Goal: Check status: Check status

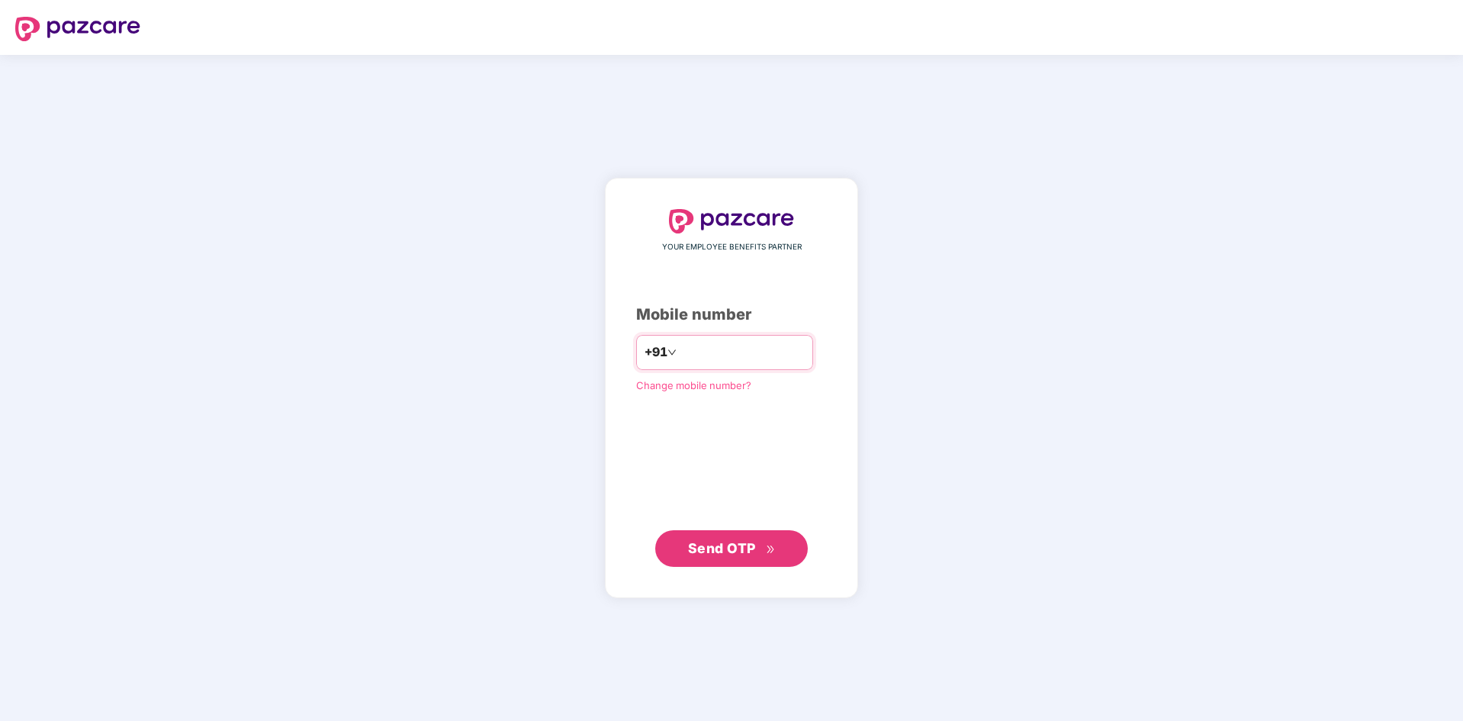
click at [694, 343] on input "number" at bounding box center [741, 352] width 125 height 24
type input "**********"
click at [744, 536] on button "Send OTP" at bounding box center [731, 548] width 153 height 37
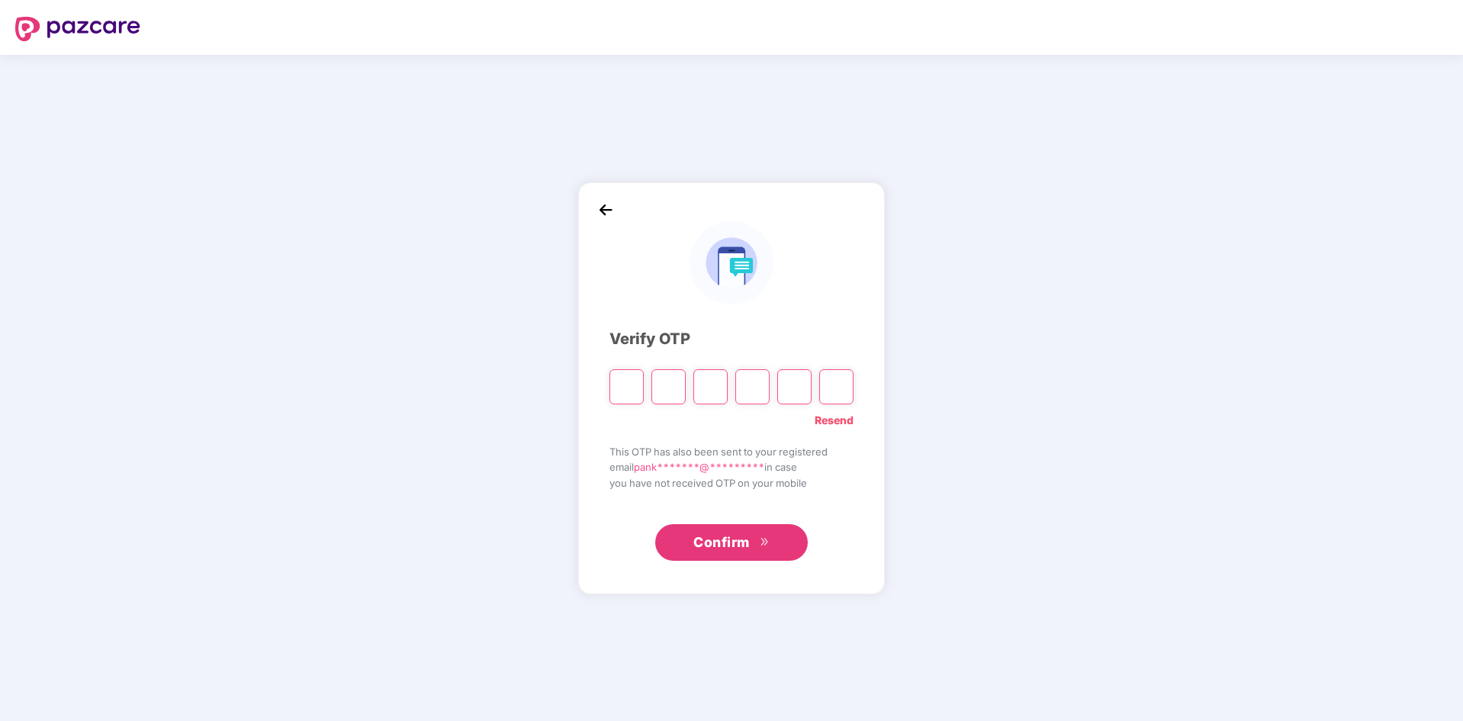
type input "*"
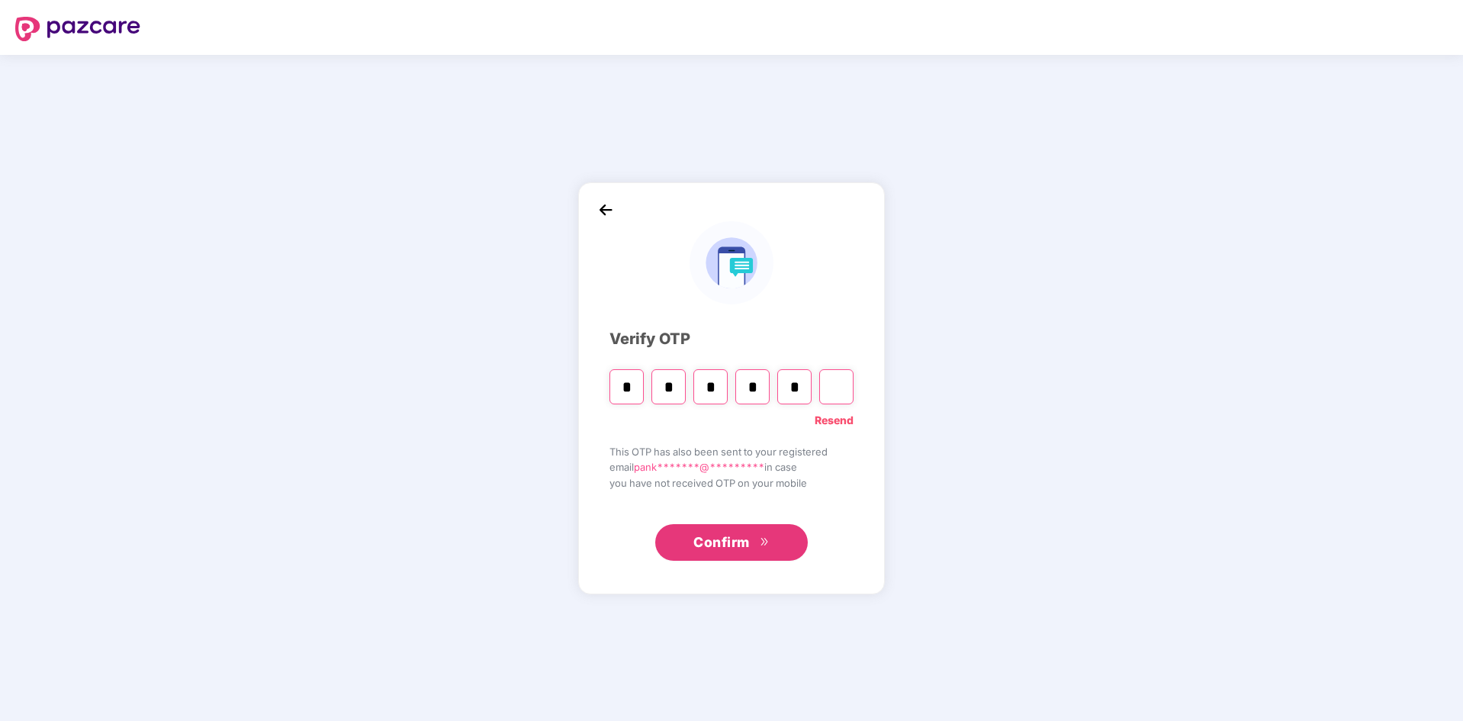
type input "*"
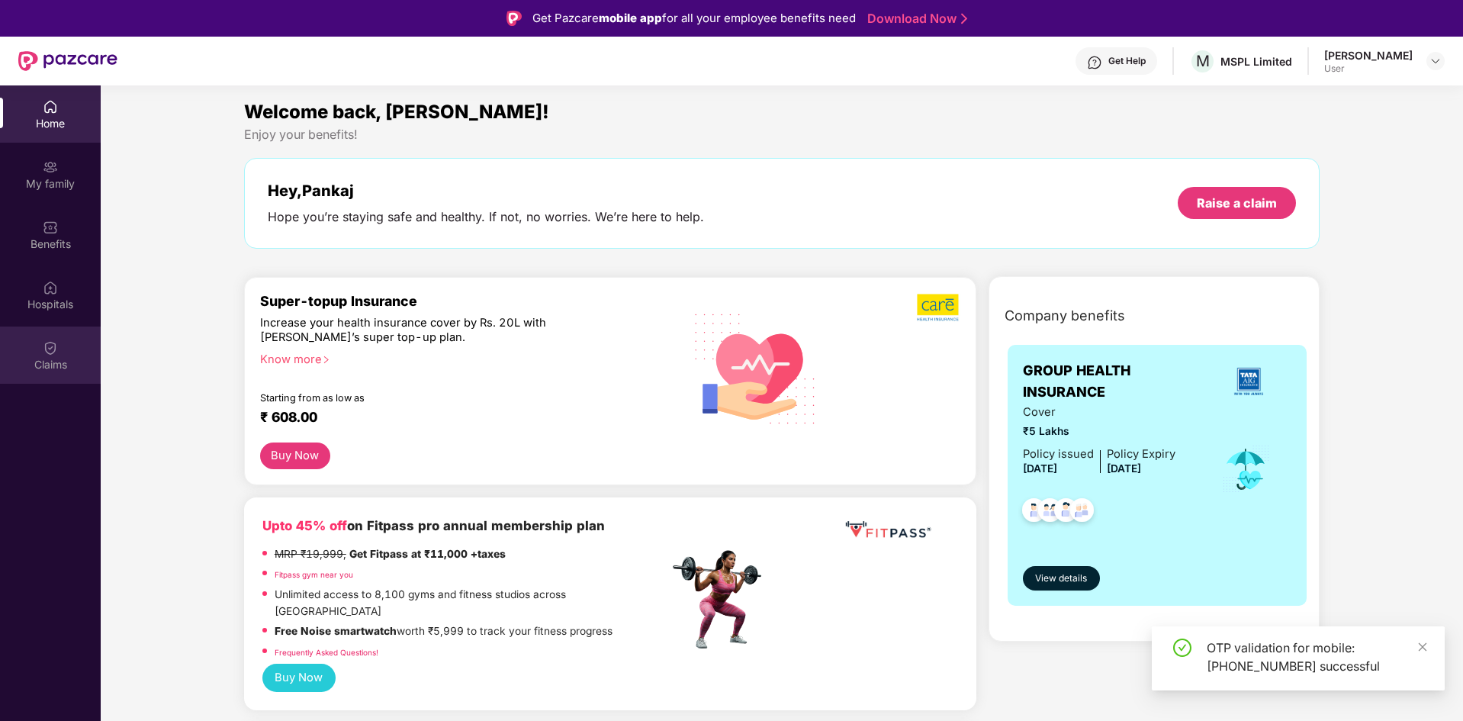
click at [50, 341] on img at bounding box center [50, 347] width 15 height 15
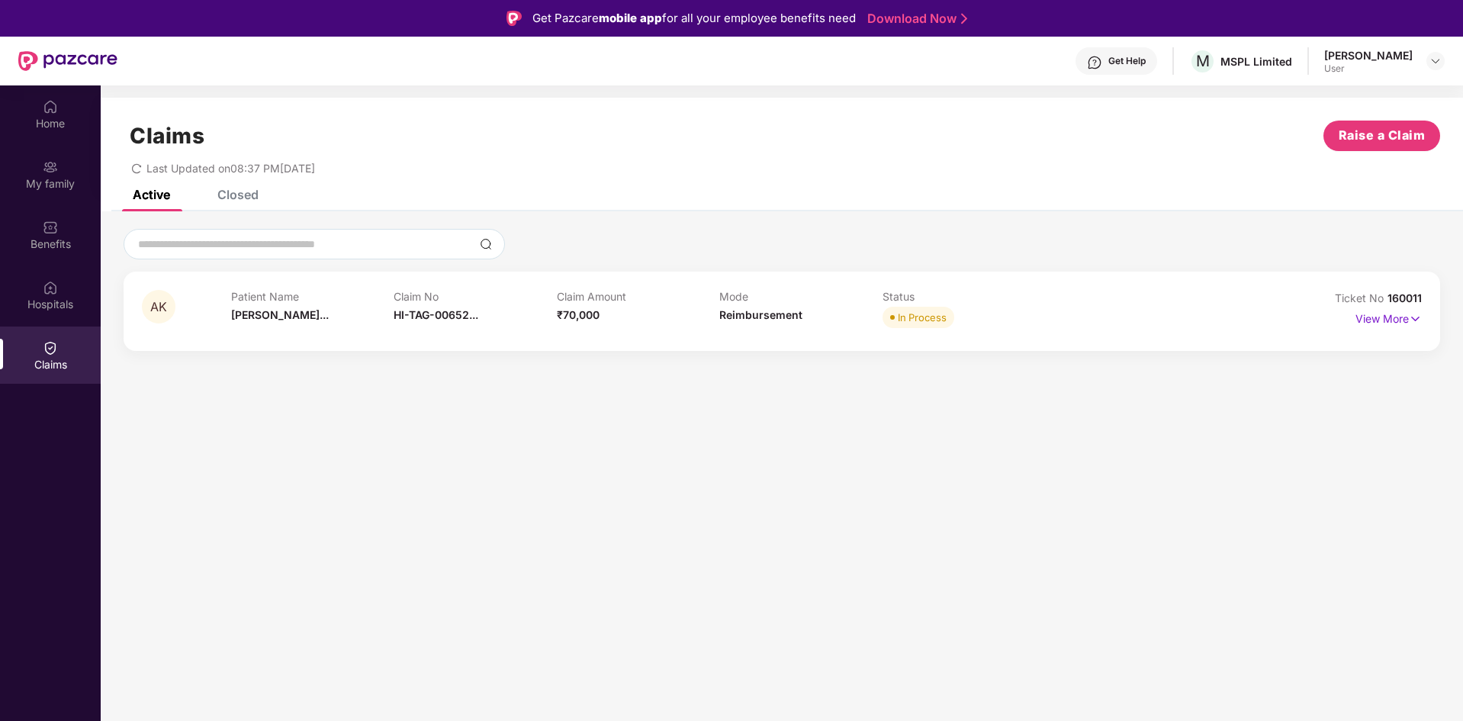
click at [258, 200] on div "Closed" at bounding box center [237, 194] width 41 height 15
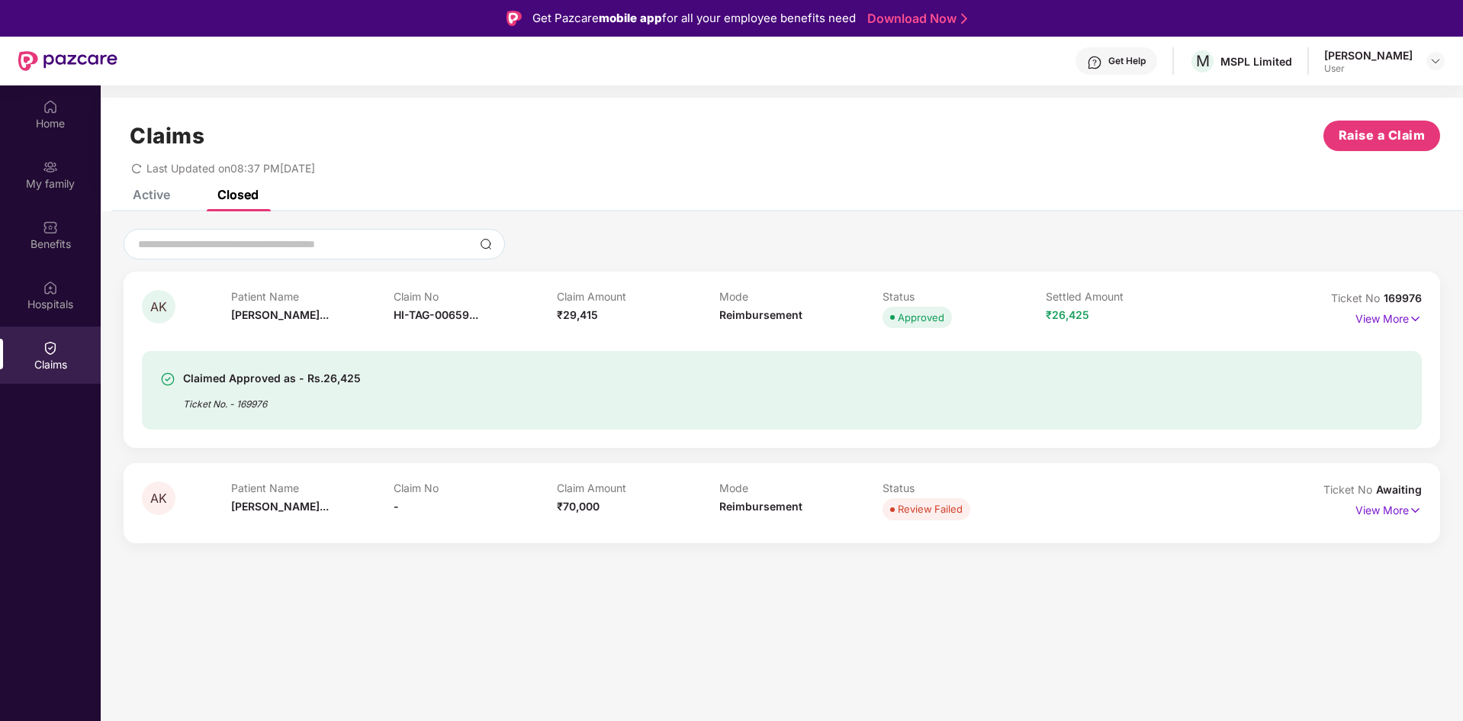
click at [136, 204] on div "Active" at bounding box center [140, 195] width 60 height 34
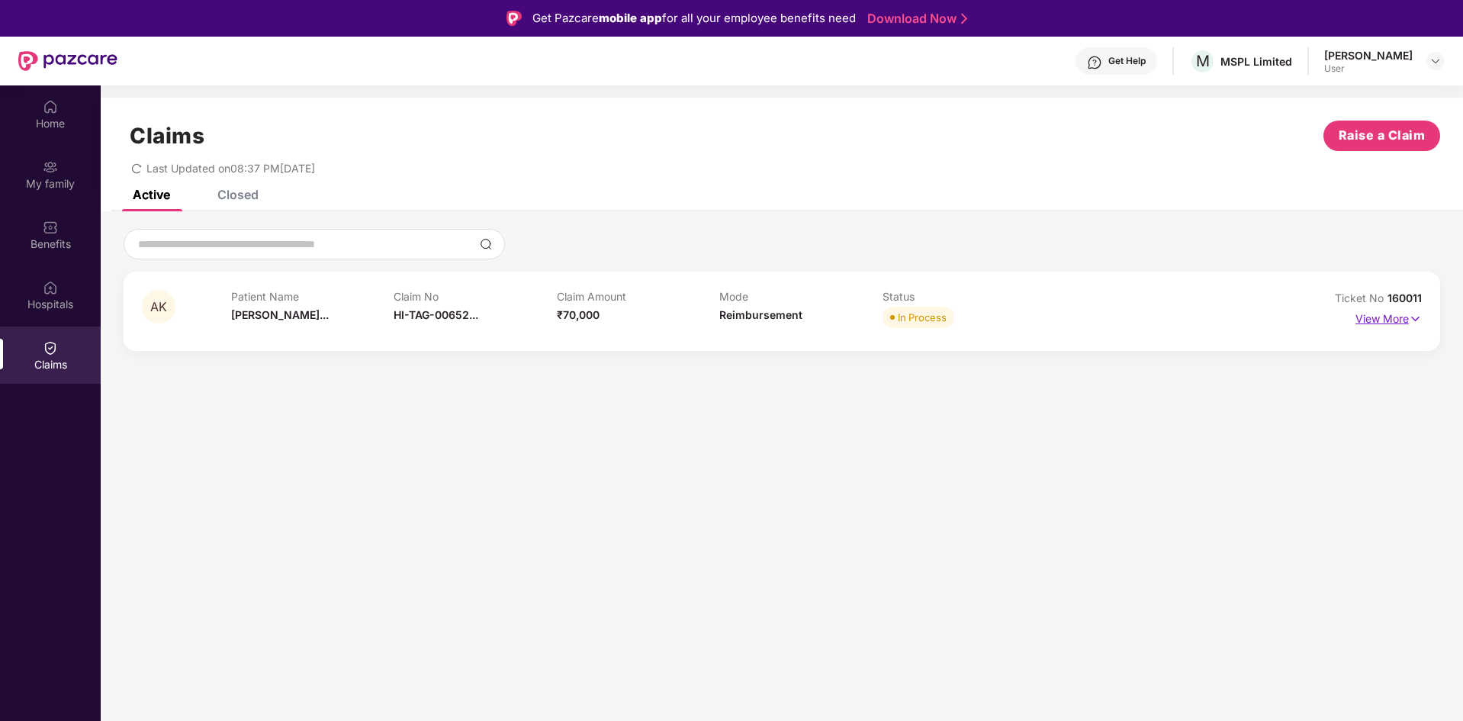
click at [1400, 316] on p "View More" at bounding box center [1388, 317] width 66 height 21
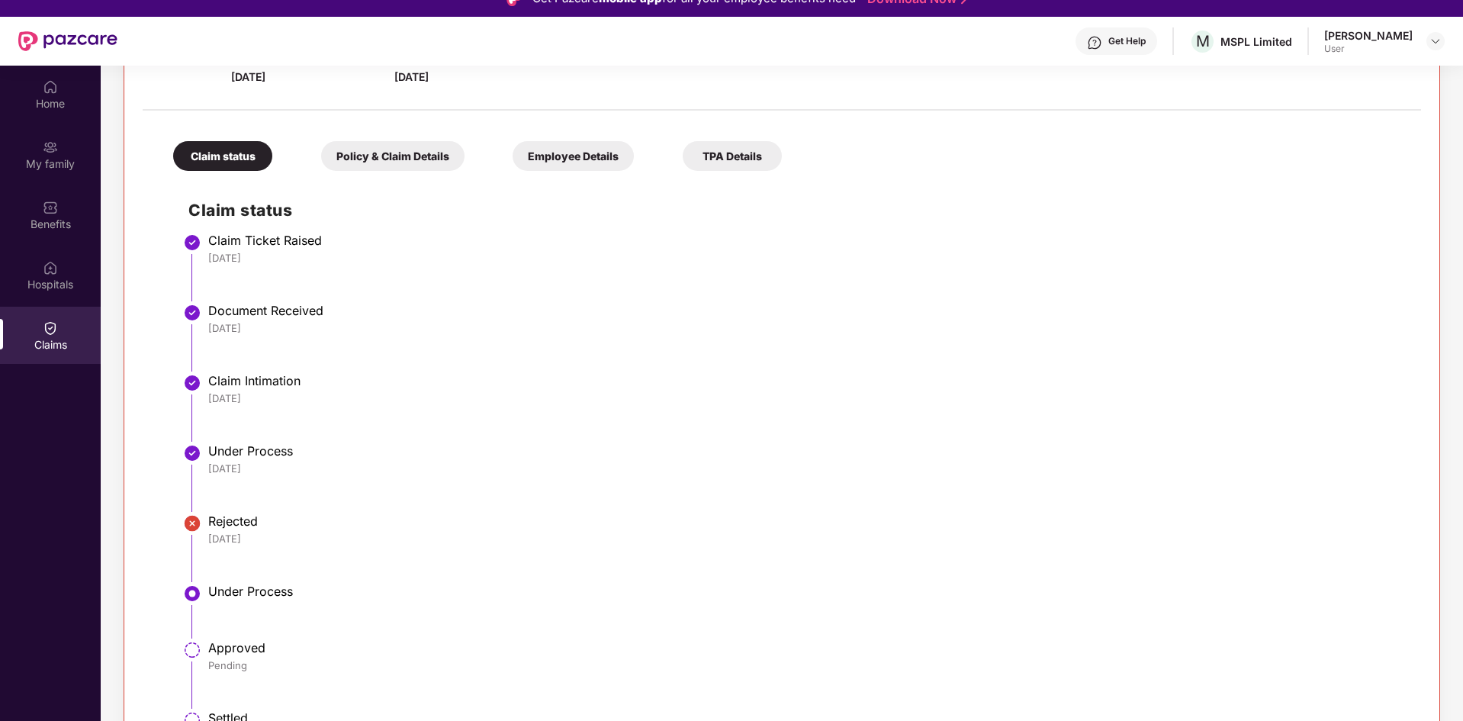
scroll to position [76, 0]
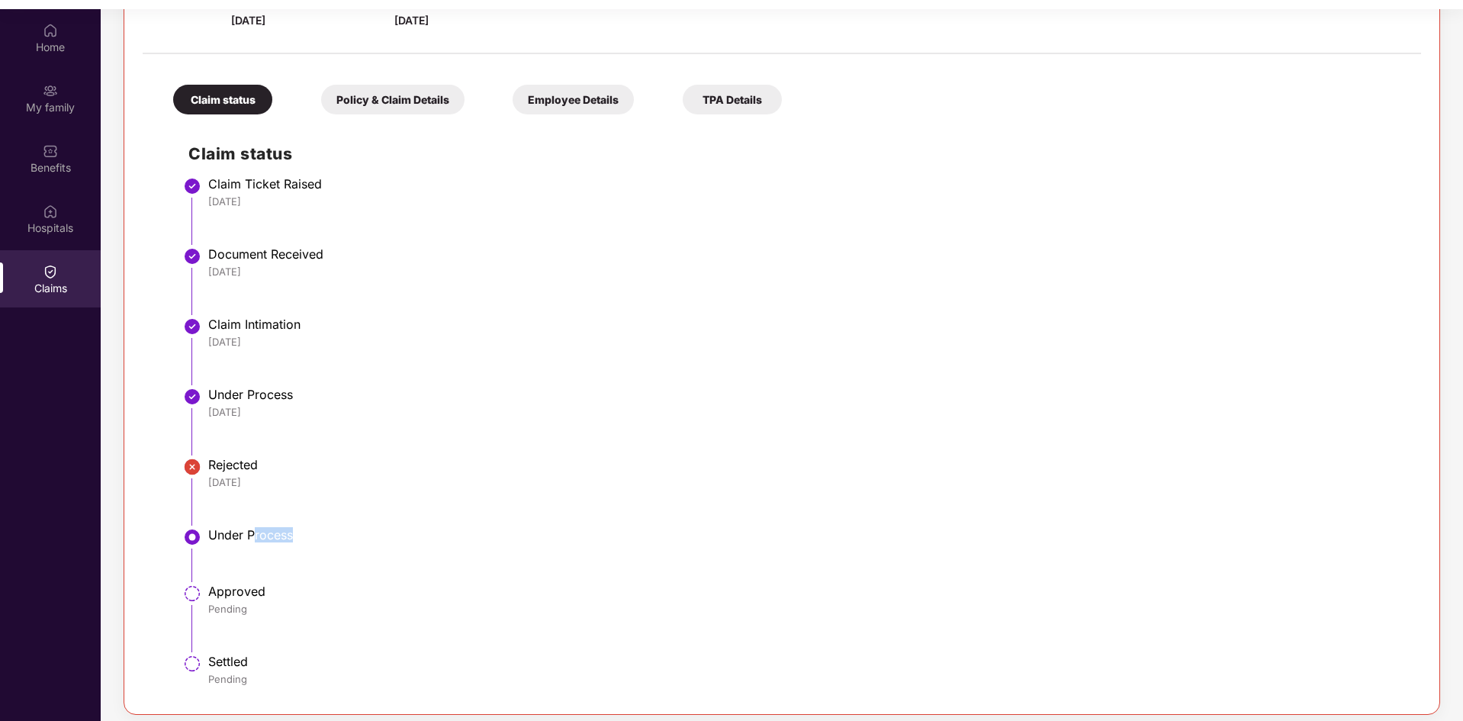
drag, startPoint x: 256, startPoint y: 539, endPoint x: 343, endPoint y: 548, distance: 87.4
click at [343, 548] on li "Under Process" at bounding box center [796, 560] width 1217 height 56
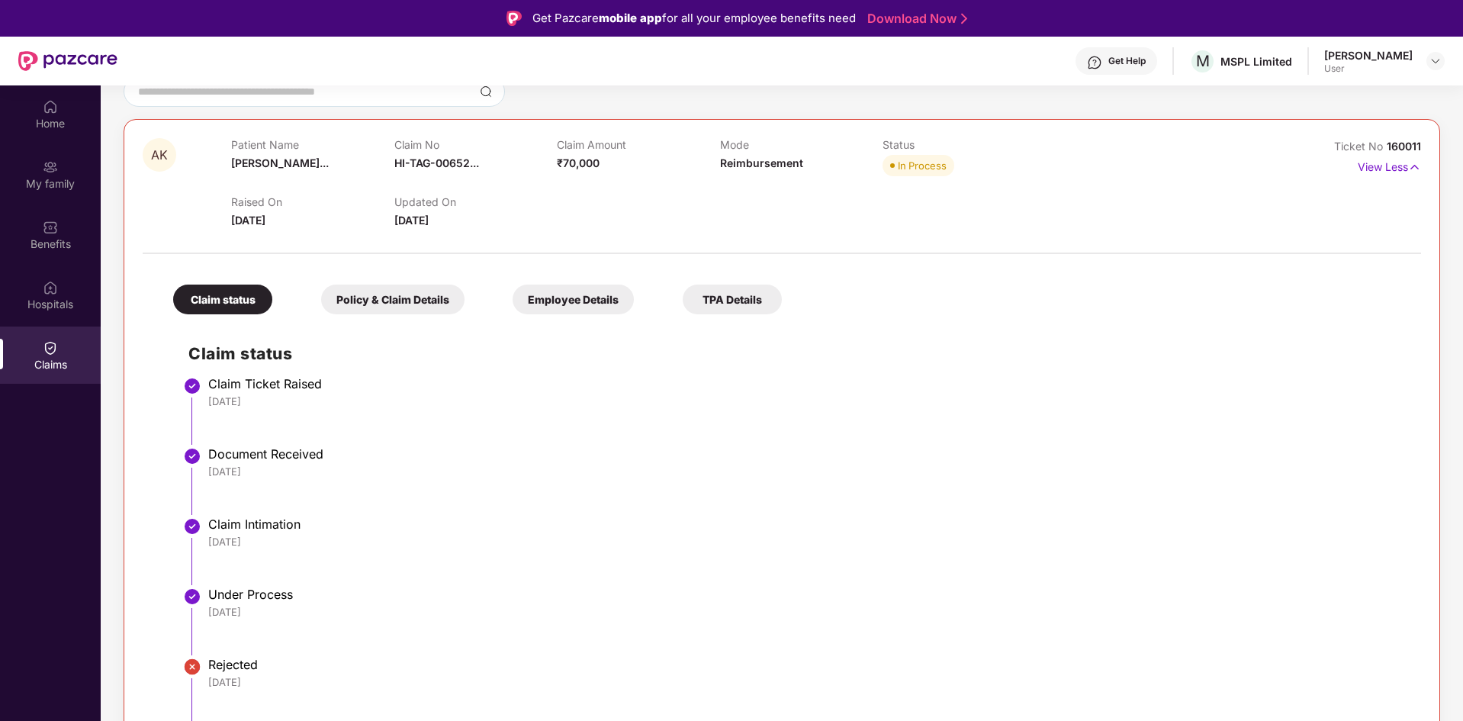
scroll to position [0, 0]
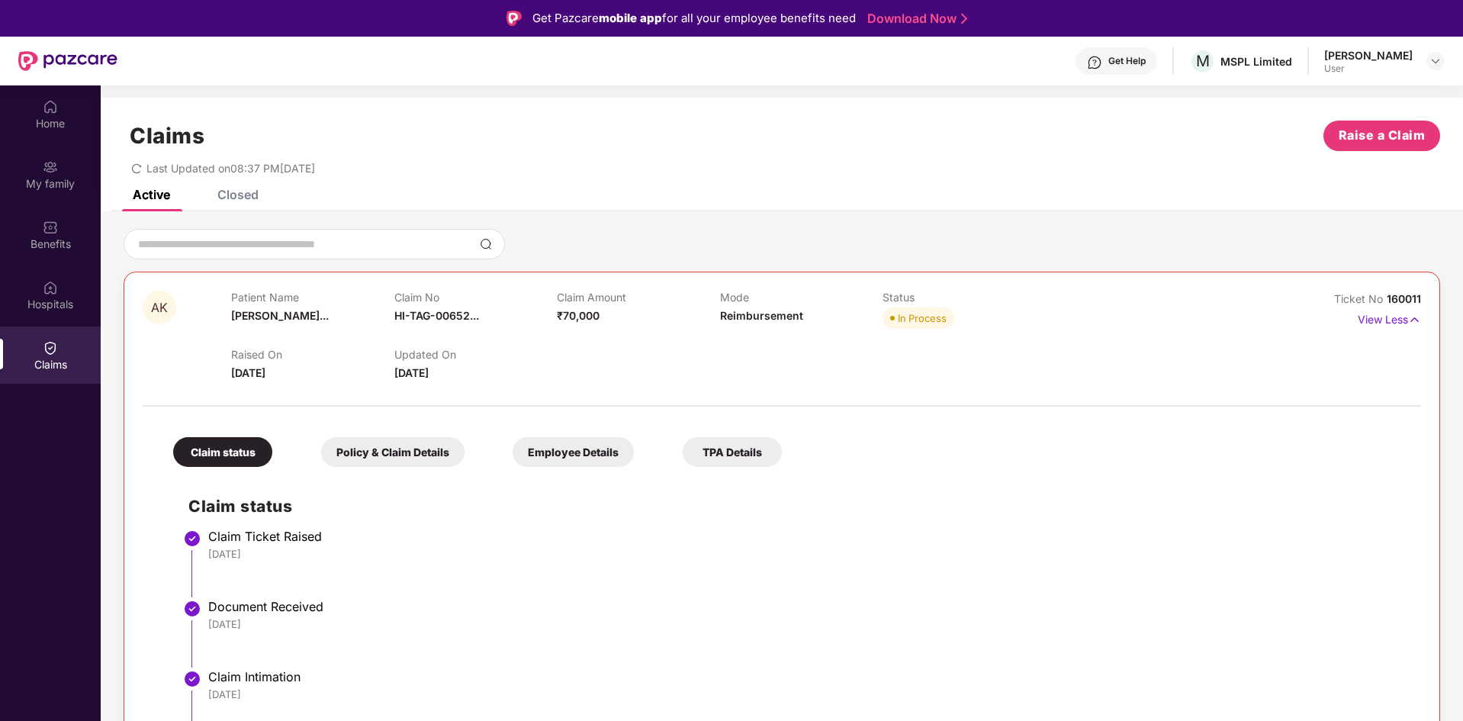
click at [228, 194] on div "Closed" at bounding box center [237, 194] width 41 height 15
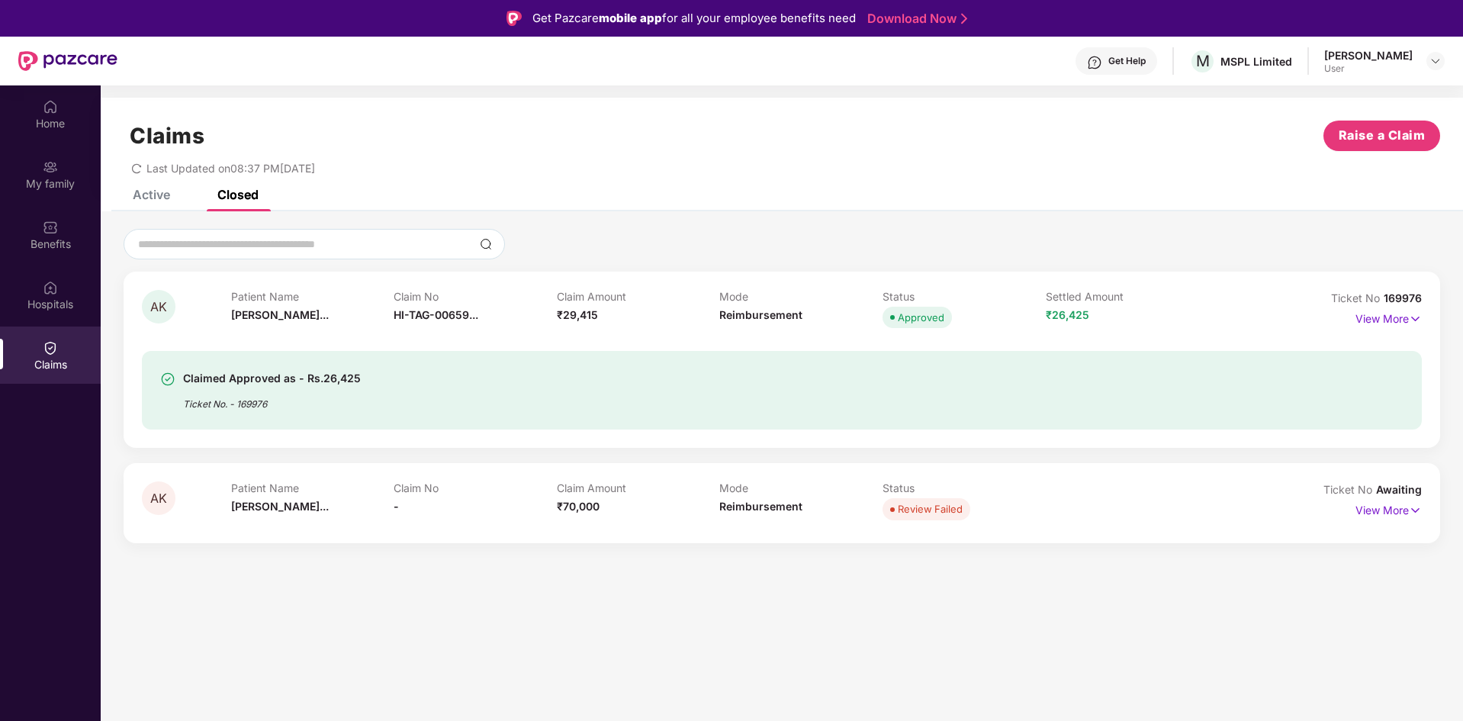
click at [364, 323] on div "Patient Name Archana Kumar..." at bounding box center [312, 311] width 163 height 42
click at [362, 365] on div "Claimed Approved as - Rs.26,425 Ticket No. - 169976" at bounding box center [782, 390] width 1280 height 79
click at [1006, 370] on div "Claimed Approved as - Rs.26,425 Ticket No. - 169976" at bounding box center [782, 390] width 1280 height 79
click at [1405, 314] on p "View More" at bounding box center [1388, 317] width 66 height 21
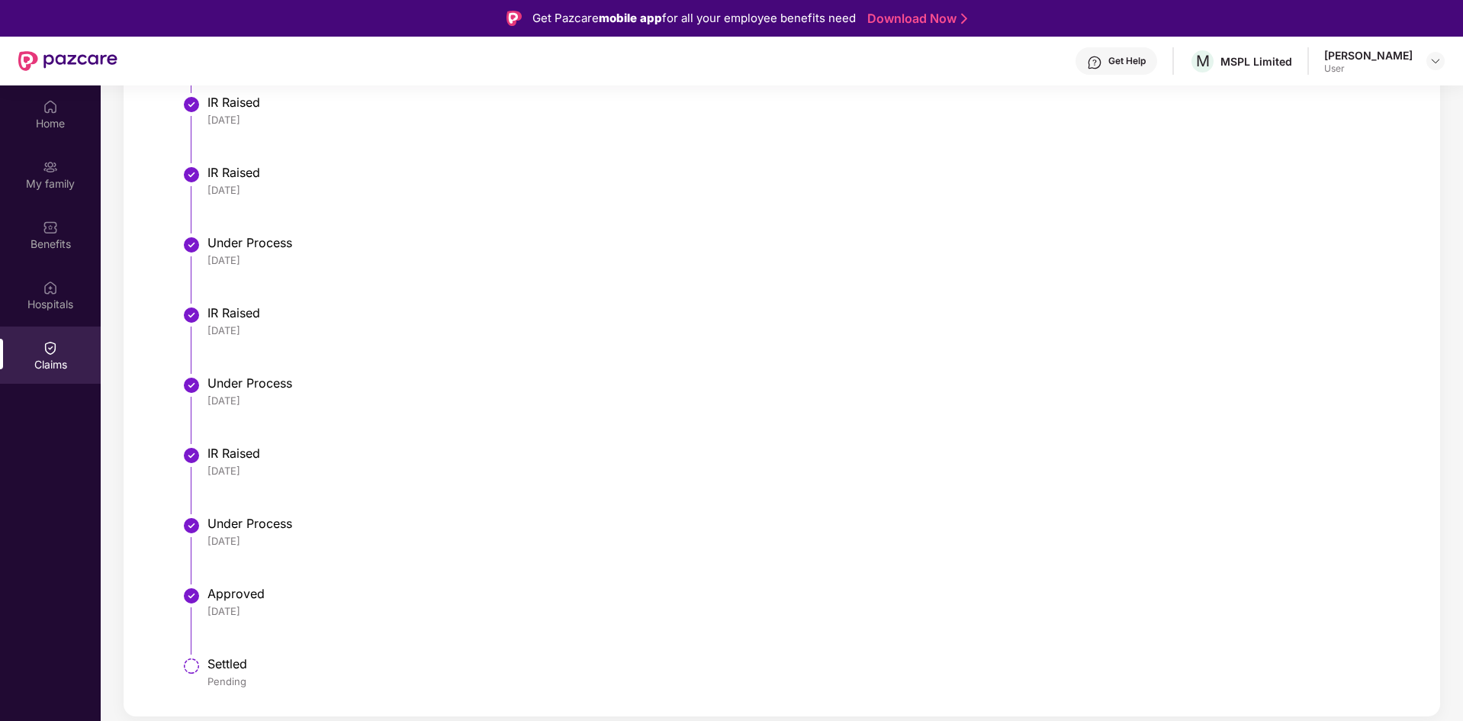
scroll to position [831, 0]
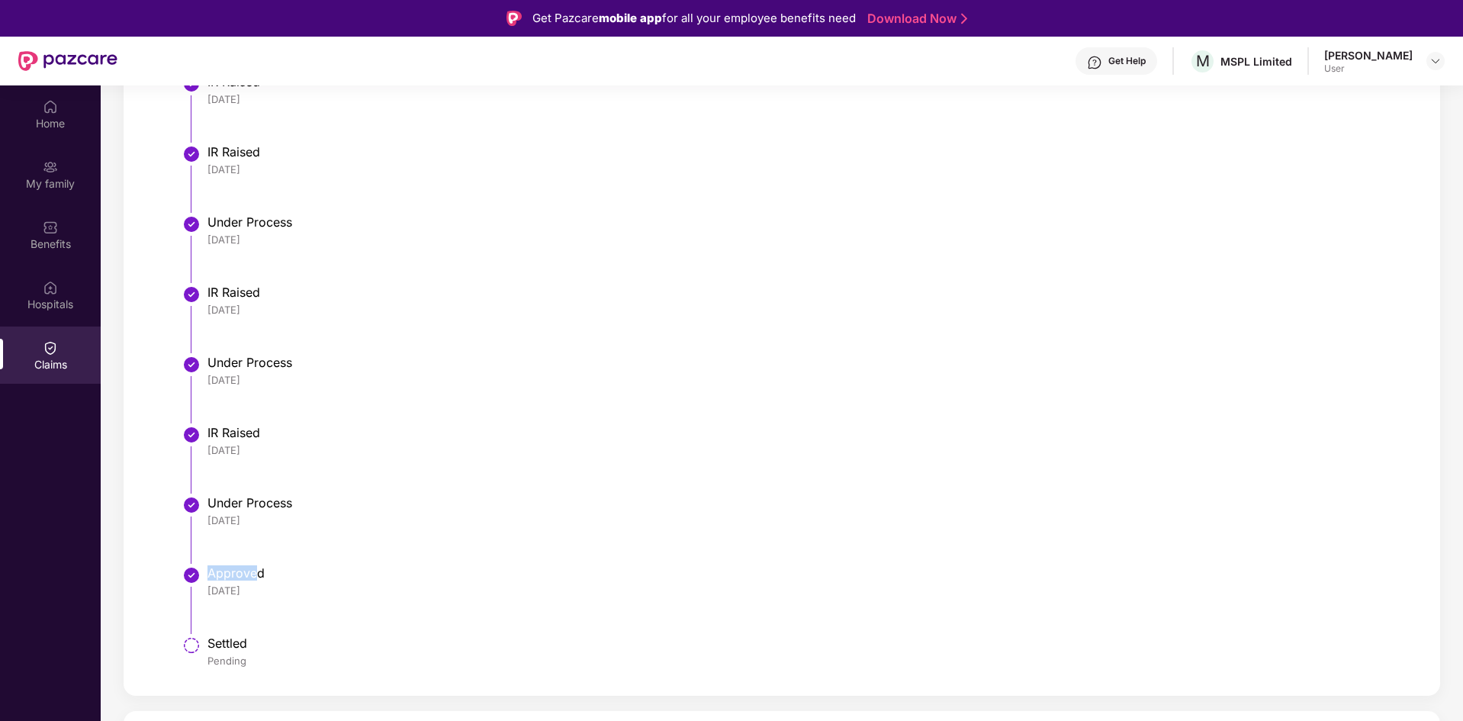
drag, startPoint x: 201, startPoint y: 573, endPoint x: 254, endPoint y: 568, distance: 52.9
click at [254, 570] on li "Approved 07 Oct 2025" at bounding box center [797, 605] width 1219 height 70
click at [306, 580] on div "Approved" at bounding box center [806, 572] width 1199 height 15
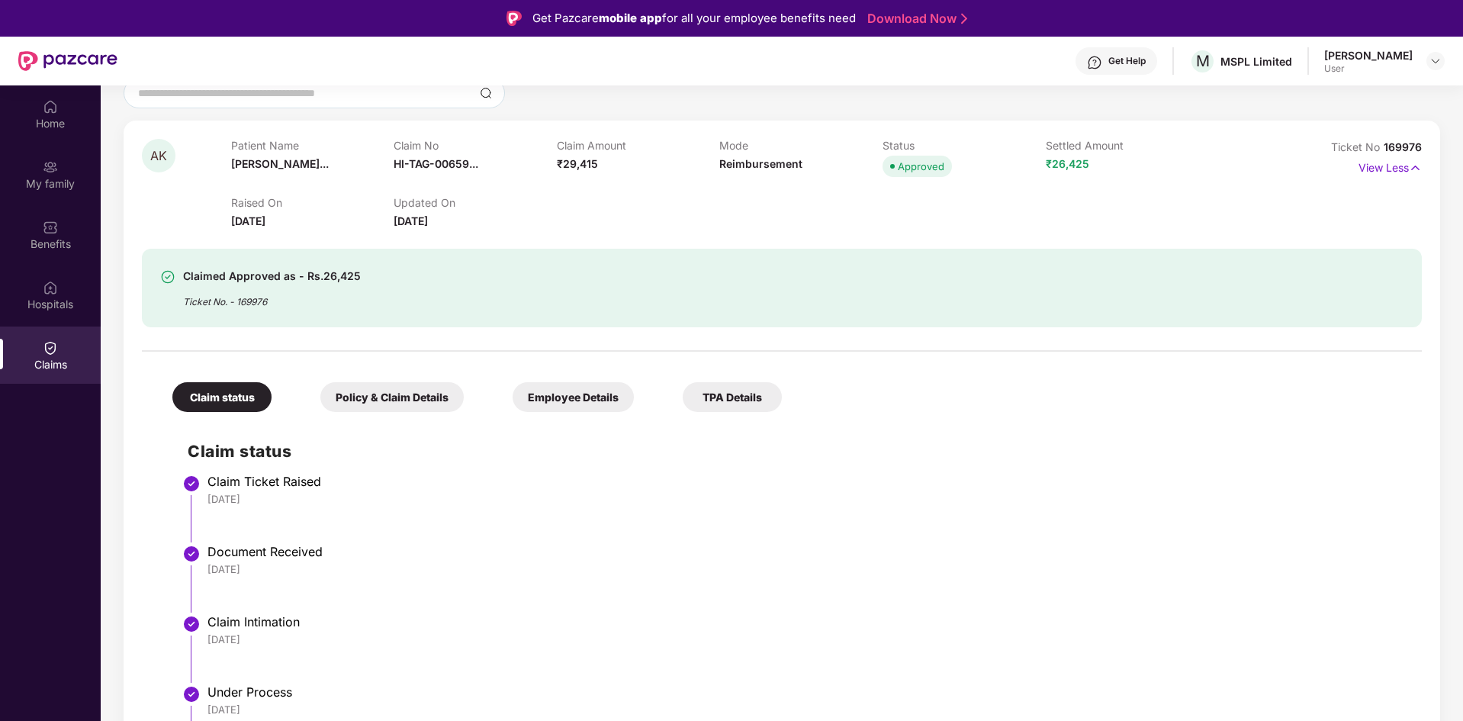
scroll to position [0, 0]
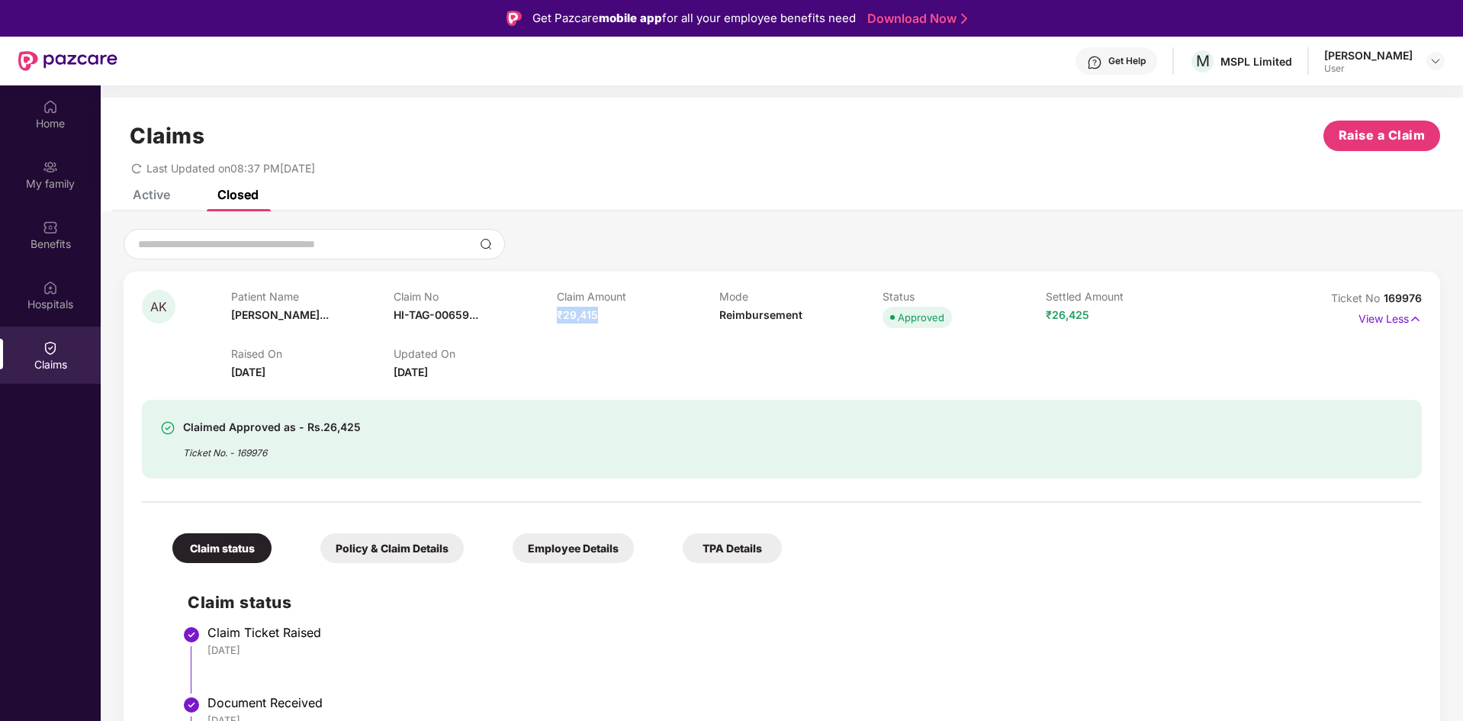
drag, startPoint x: 594, startPoint y: 313, endPoint x: 556, endPoint y: 313, distance: 38.1
click at [557, 313] on span "₹29,415" at bounding box center [577, 314] width 41 height 13
drag, startPoint x: 1089, startPoint y: 311, endPoint x: 1019, endPoint y: 313, distance: 70.2
click at [1019, 313] on div "Patient Name Archana Kumar... Claim No HI-TAG-00659... Claim Amount ₹29,415 Mod…" at bounding box center [720, 311] width 978 height 42
click at [1032, 333] on div "Raised On 04 Sept 2025 Updated On 07 Oct 2025" at bounding box center [720, 356] width 978 height 49
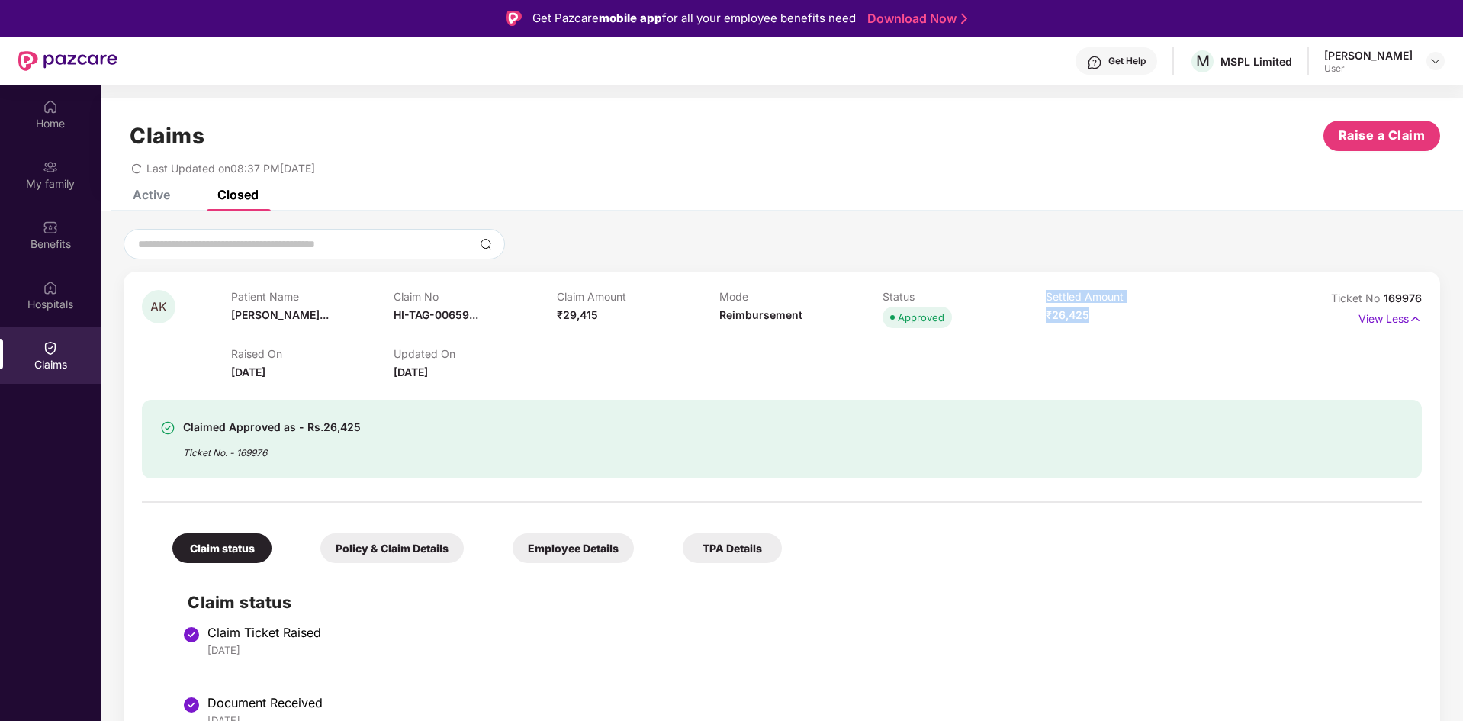
drag, startPoint x: 1094, startPoint y: 316, endPoint x: 1031, endPoint y: 316, distance: 63.3
click at [1031, 316] on div "Patient Name Archana Kumar... Claim No HI-TAG-00659... Claim Amount ₹29,415 Mod…" at bounding box center [720, 311] width 978 height 42
click at [976, 358] on div "Raised On 04 Sept 2025 Updated On 07 Oct 2025" at bounding box center [720, 356] width 978 height 49
drag, startPoint x: 1085, startPoint y: 319, endPoint x: 1079, endPoint y: 328, distance: 11.0
click at [1079, 328] on div "Settled Amount ₹26,425" at bounding box center [1126, 311] width 163 height 42
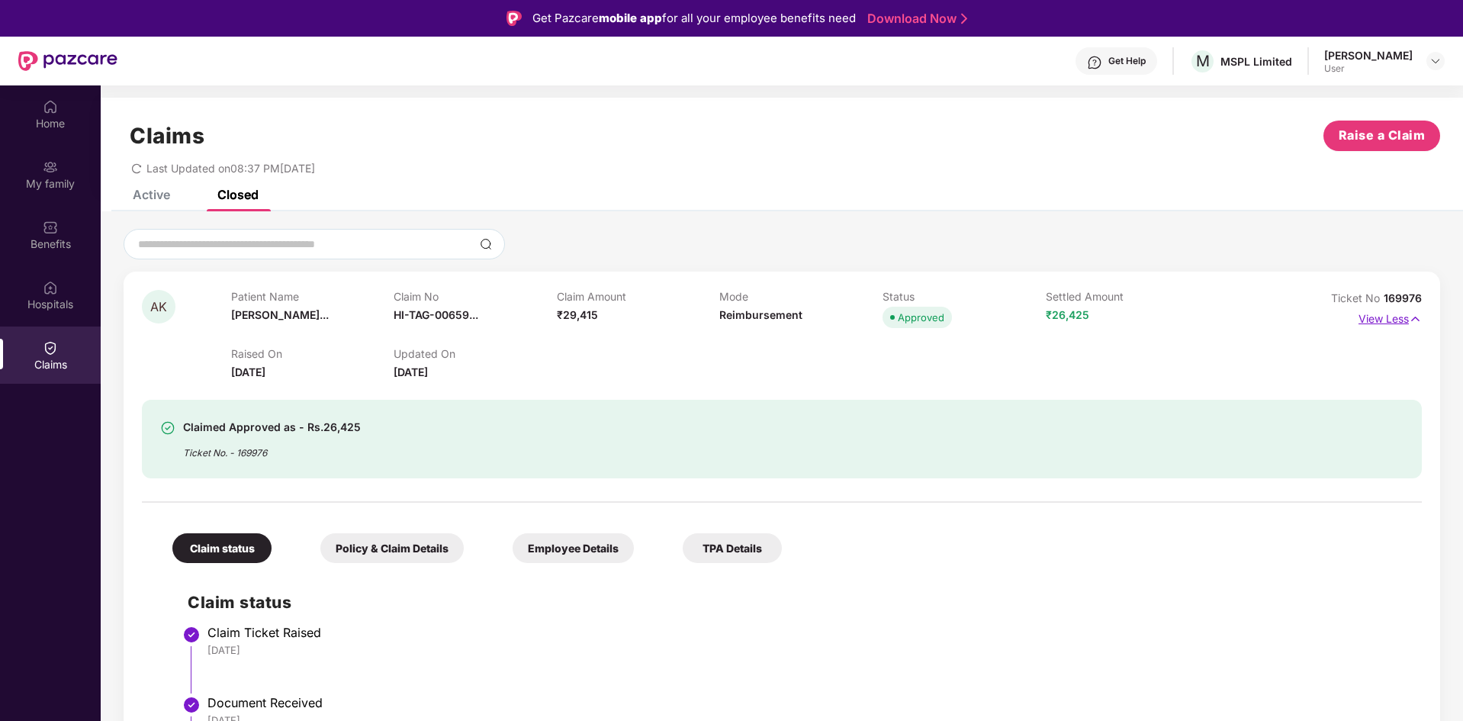
click at [1405, 318] on p "View Less" at bounding box center [1389, 317] width 63 height 21
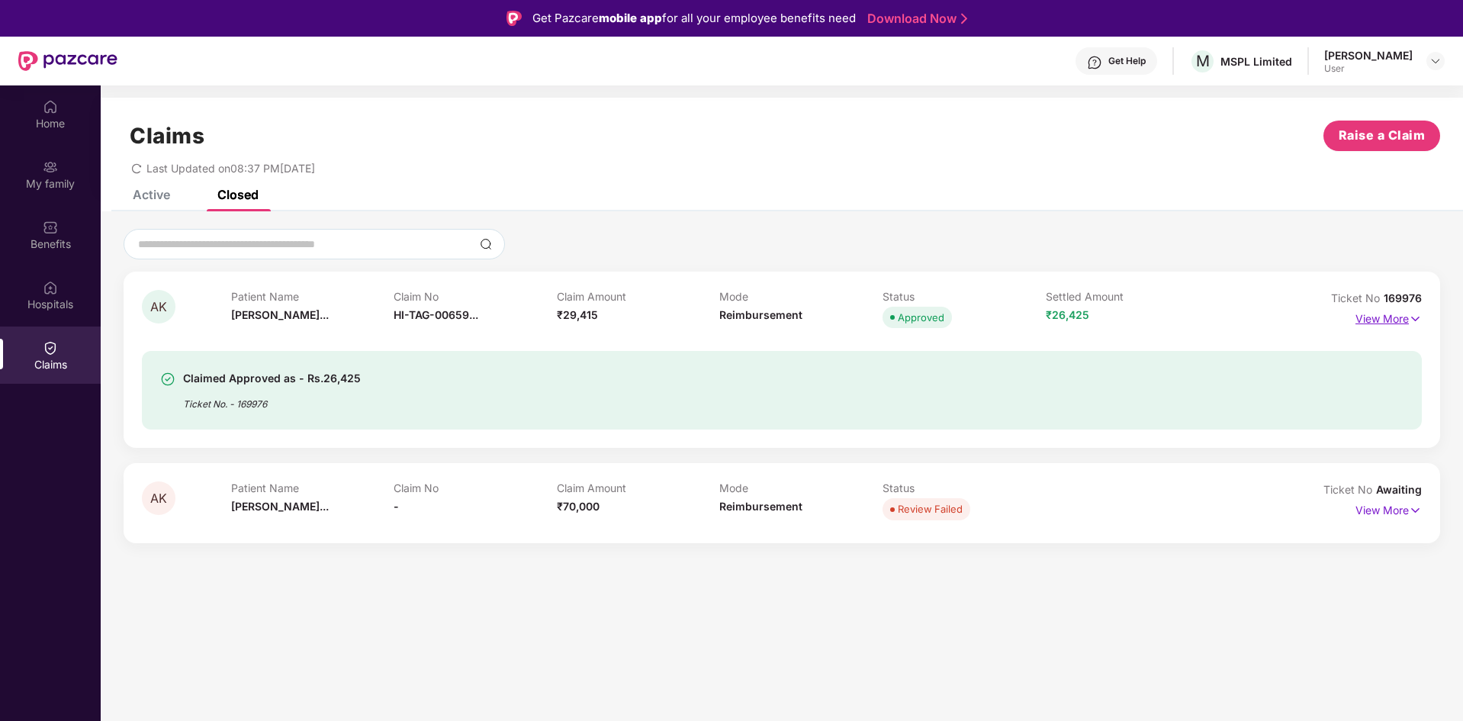
click at [1405, 318] on p "View More" at bounding box center [1388, 317] width 66 height 21
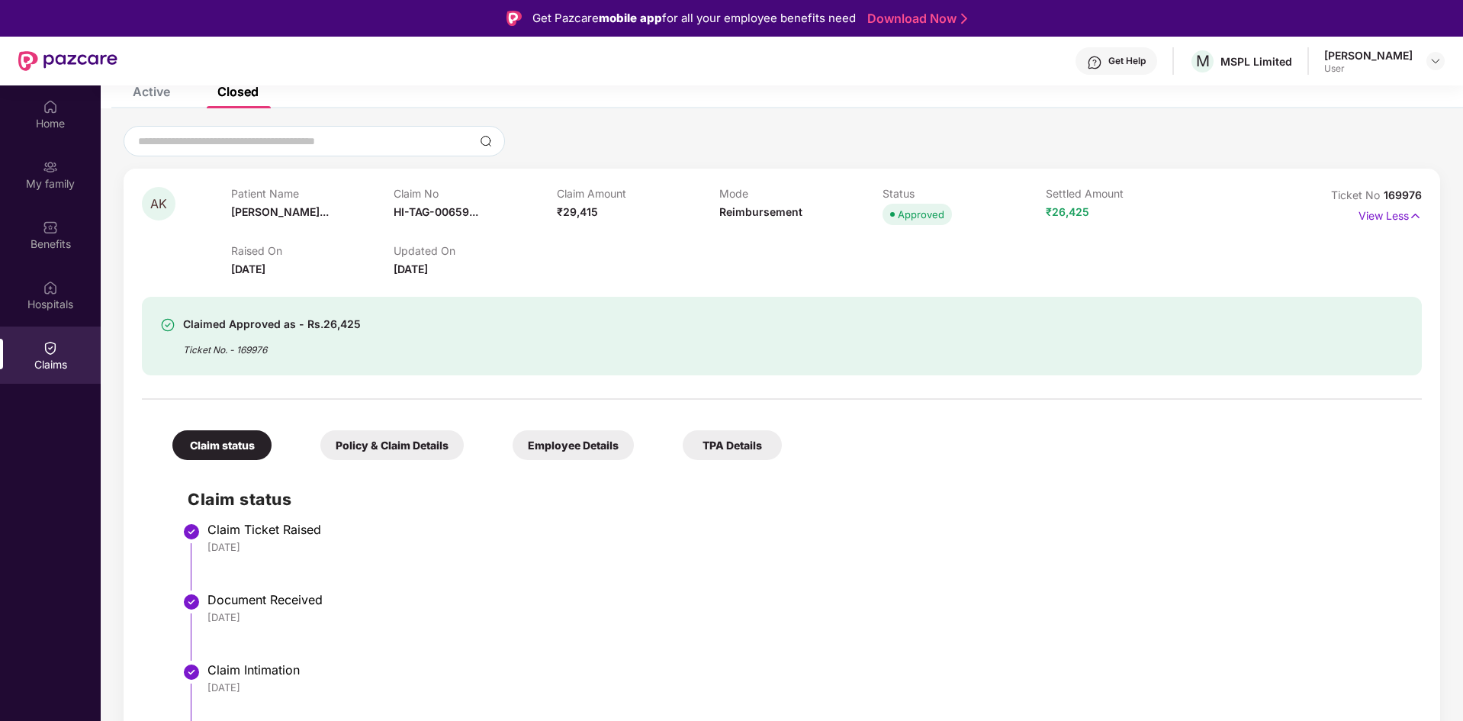
scroll to position [153, 0]
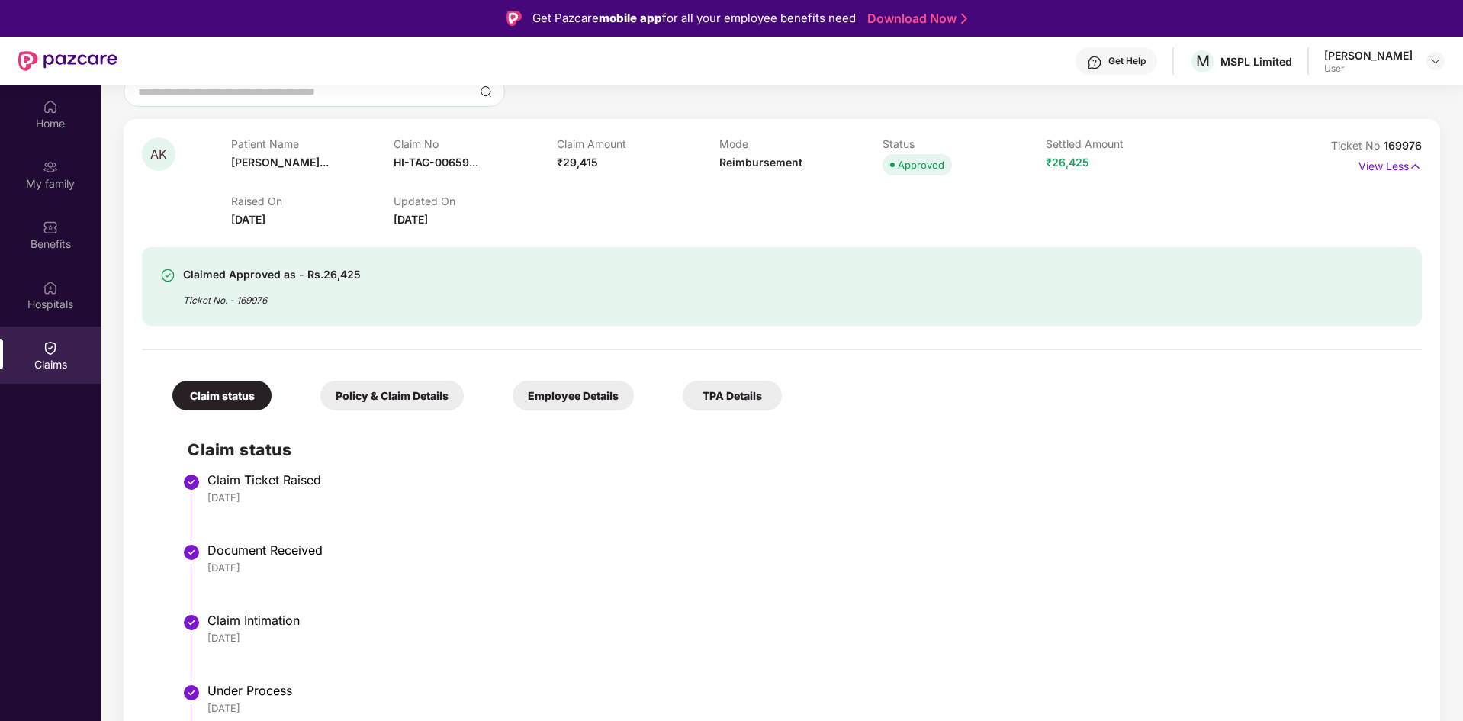
click at [428, 403] on div "Policy & Claim Details" at bounding box center [391, 396] width 143 height 30
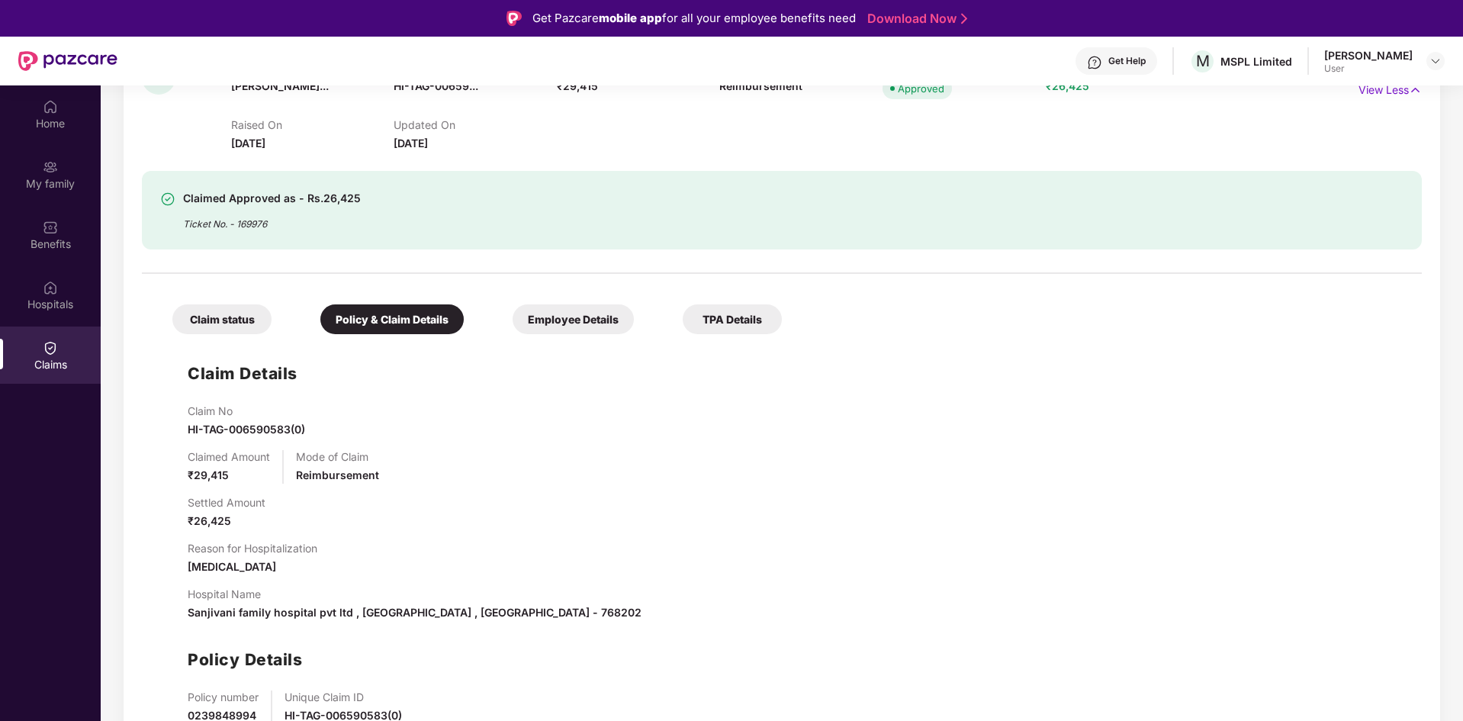
scroll to position [305, 0]
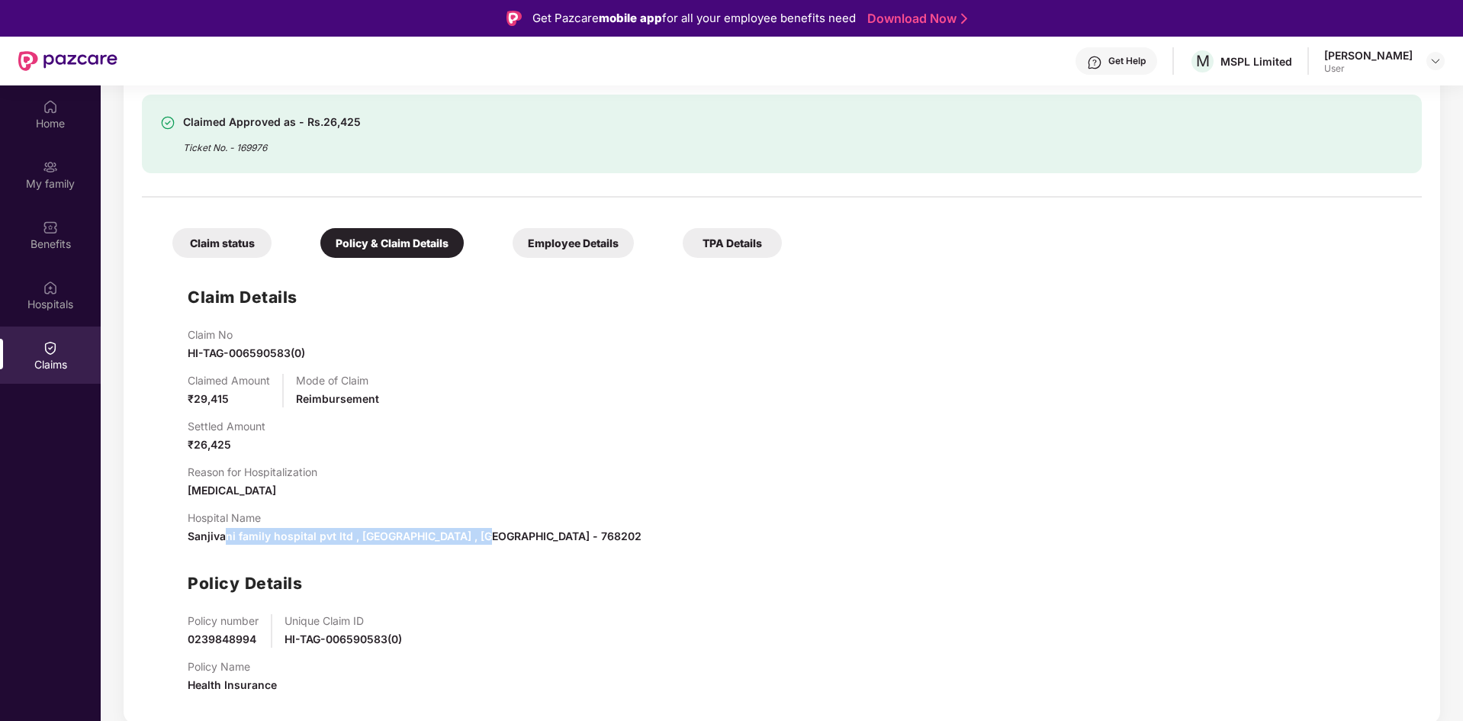
drag, startPoint x: 225, startPoint y: 536, endPoint x: 469, endPoint y: 542, distance: 244.1
click at [469, 542] on span "Sanjivani family hospital pvt ltd , Jharsuguda , Orissa - 768202" at bounding box center [415, 535] width 454 height 13
click at [397, 461] on div "Claim No HI-TAG-006590583(0) Claimed Amount ₹29,415 Mode of Claim Reimbursement…" at bounding box center [797, 516] width 1219 height 377
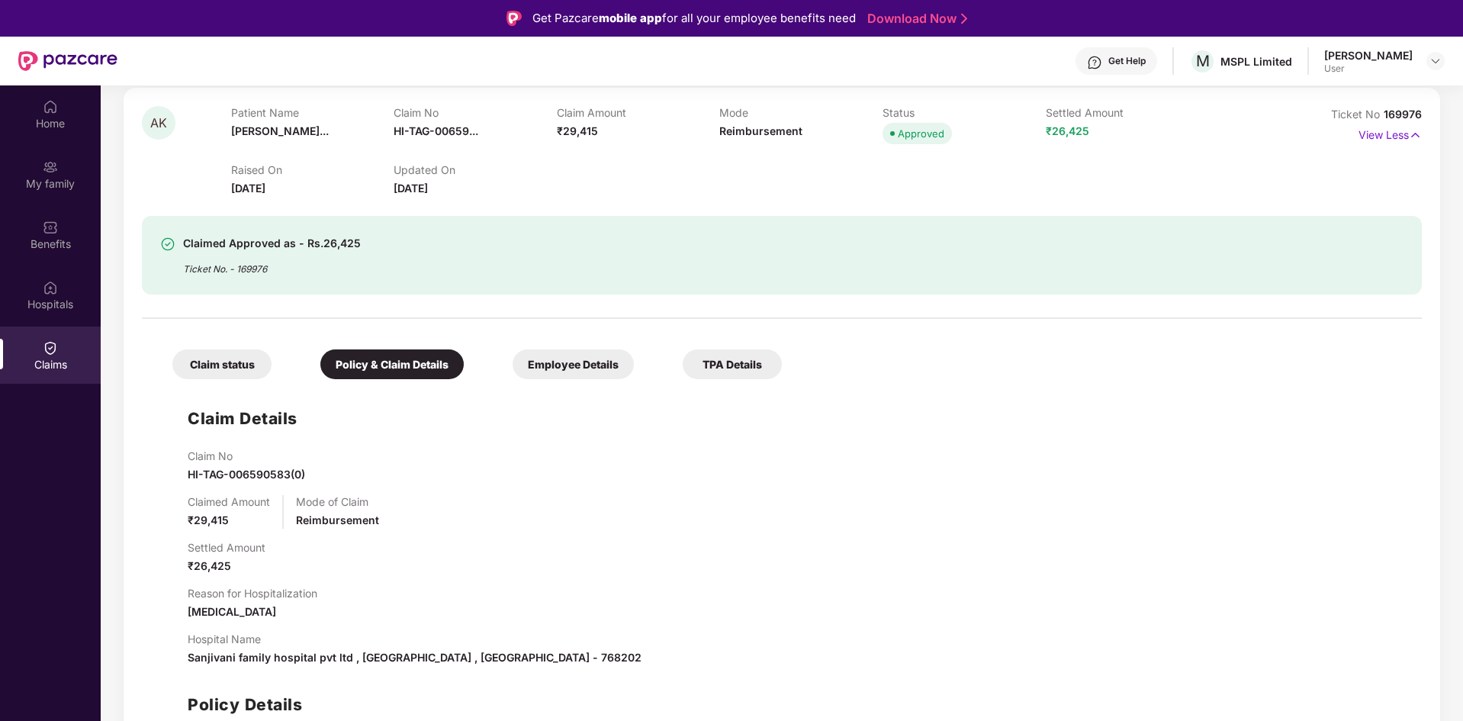
scroll to position [181, 0]
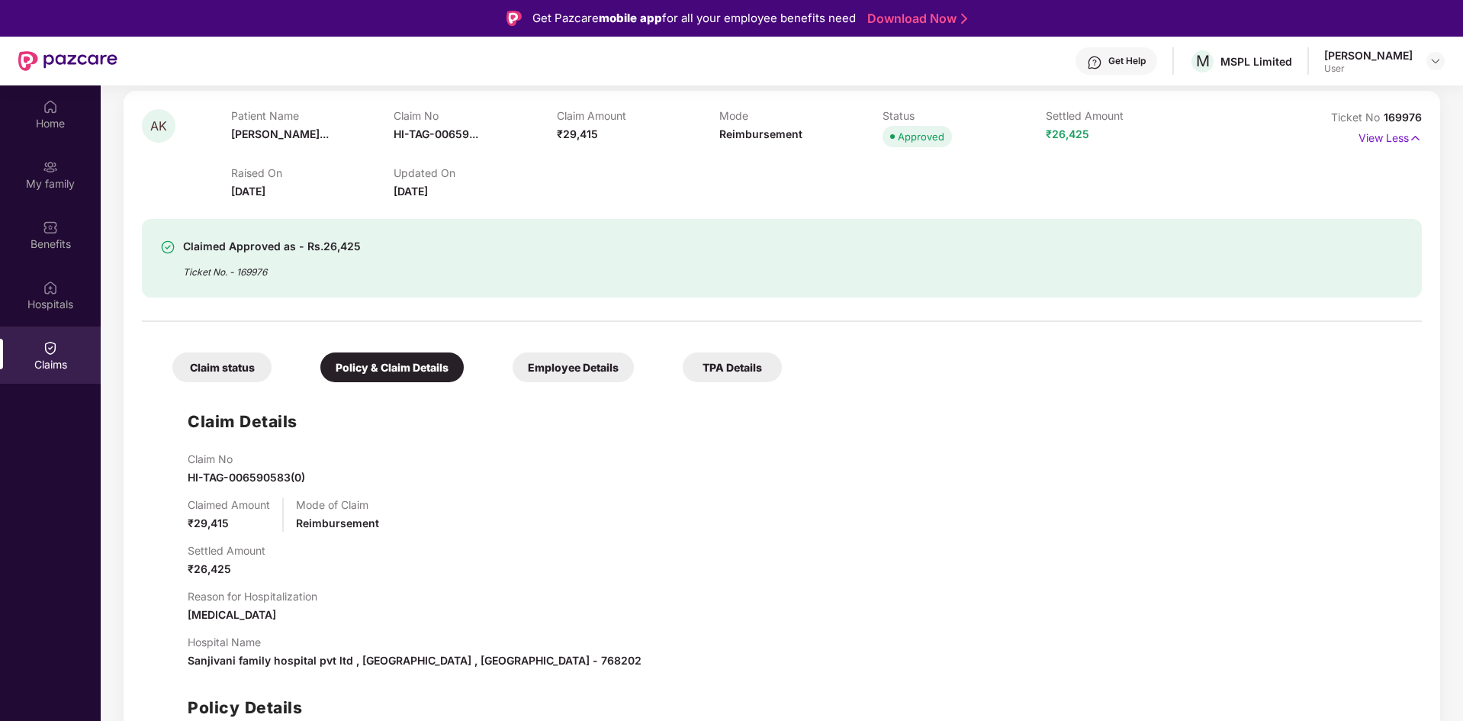
click at [763, 369] on div "TPA Details" at bounding box center [731, 367] width 99 height 30
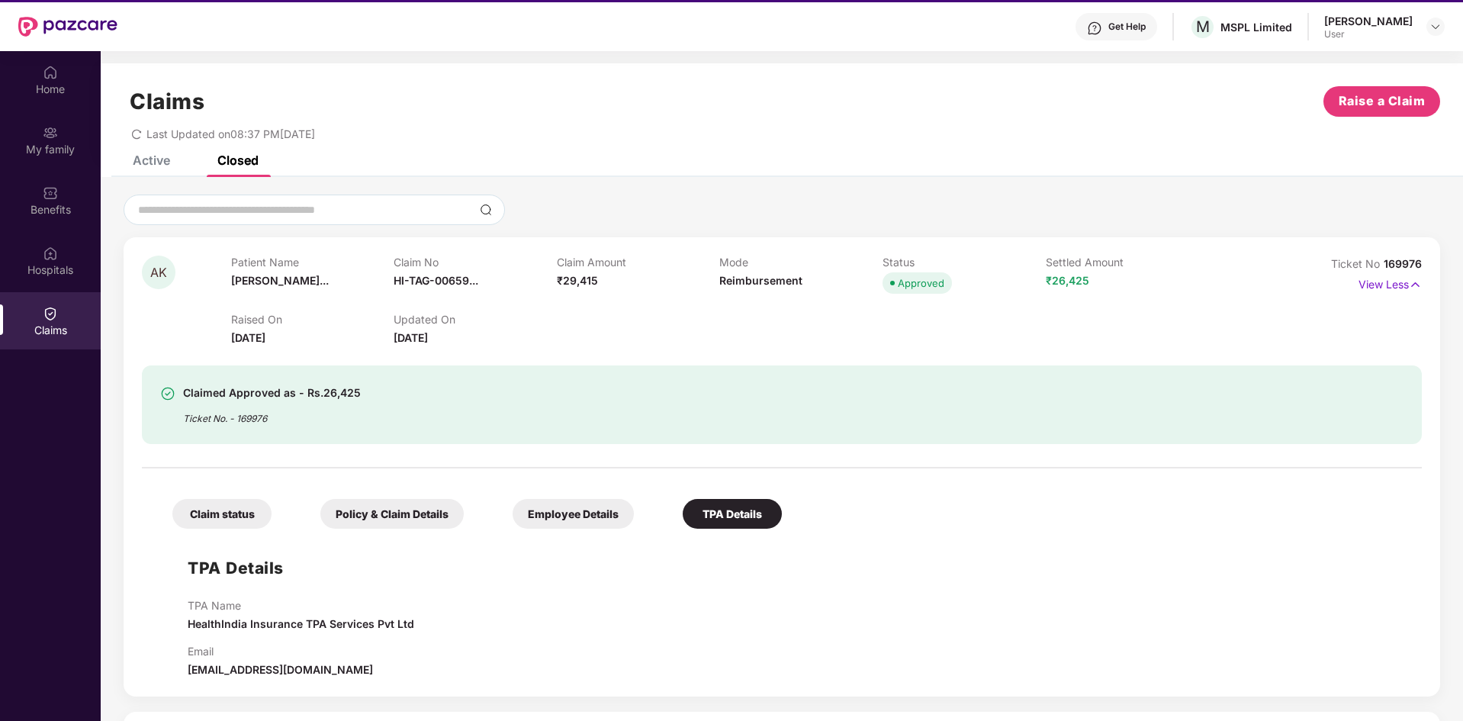
scroll to position [0, 0]
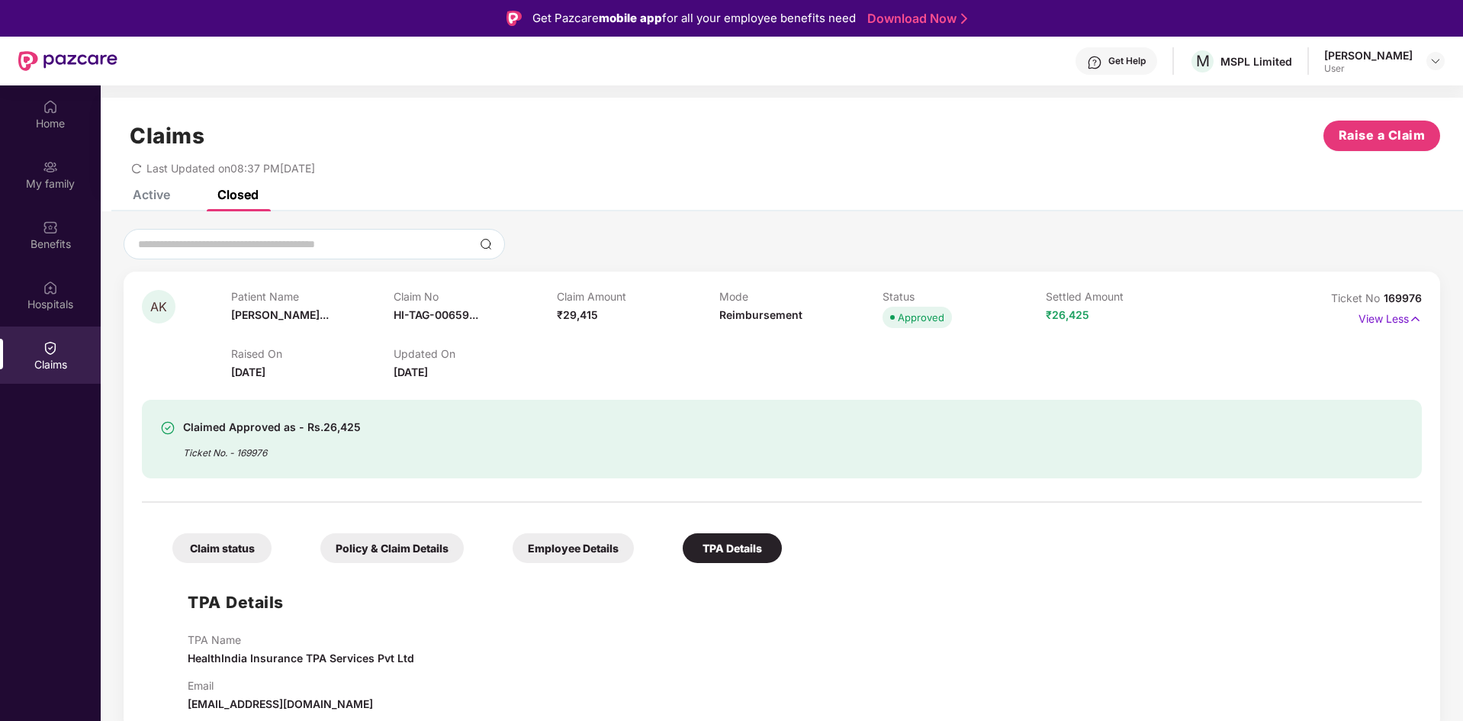
click at [255, 551] on div "Claim status" at bounding box center [221, 548] width 99 height 30
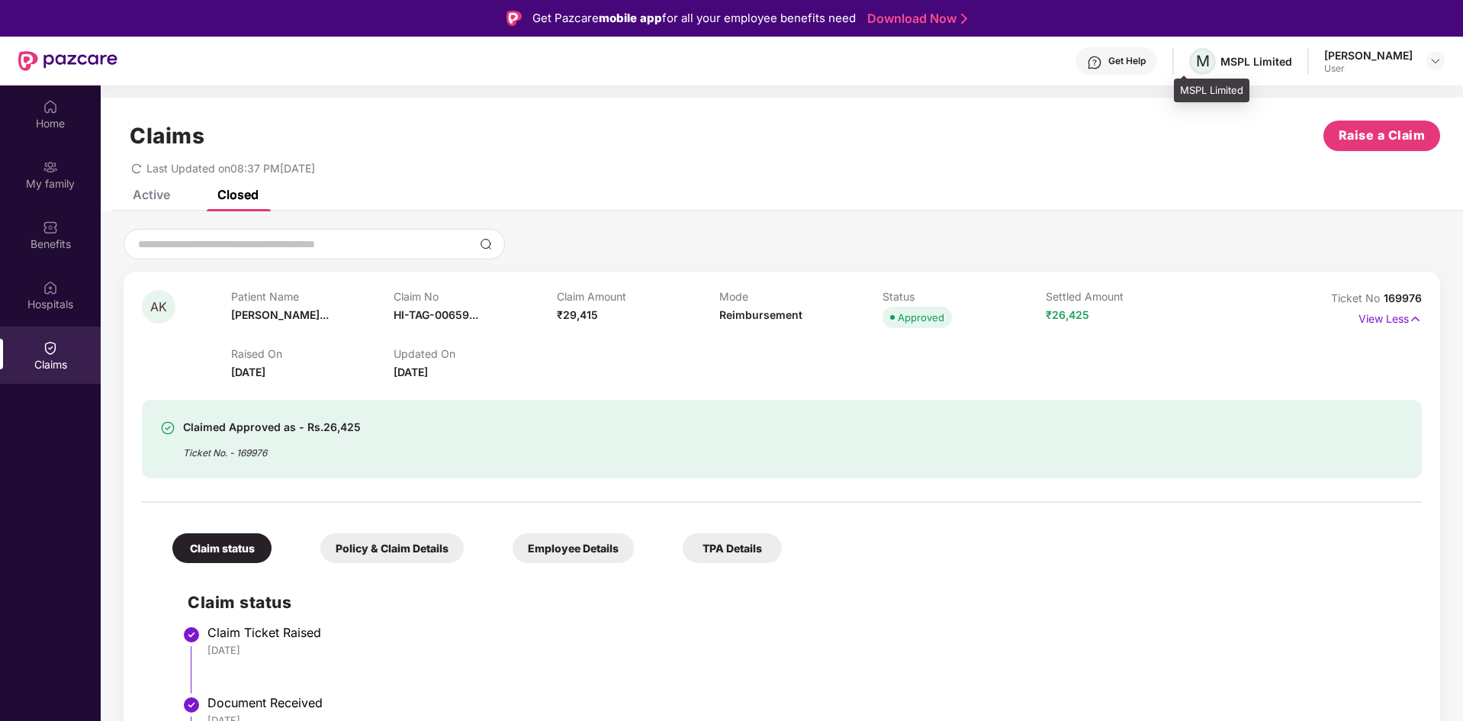
click at [1196, 65] on span "M" at bounding box center [1203, 61] width 14 height 18
click at [1251, 64] on div "MSPL Limited" at bounding box center [1256, 61] width 72 height 14
drag, startPoint x: 1251, startPoint y: 64, endPoint x: 1325, endPoint y: 15, distance: 88.0
click at [1252, 62] on div "MSPL Limited" at bounding box center [1256, 61] width 72 height 14
click at [1249, 377] on div "AK Patient Name Archana Kumar... Claim No HI-TAG-00659... Claim Amount ₹29,415 …" at bounding box center [782, 335] width 1280 height 91
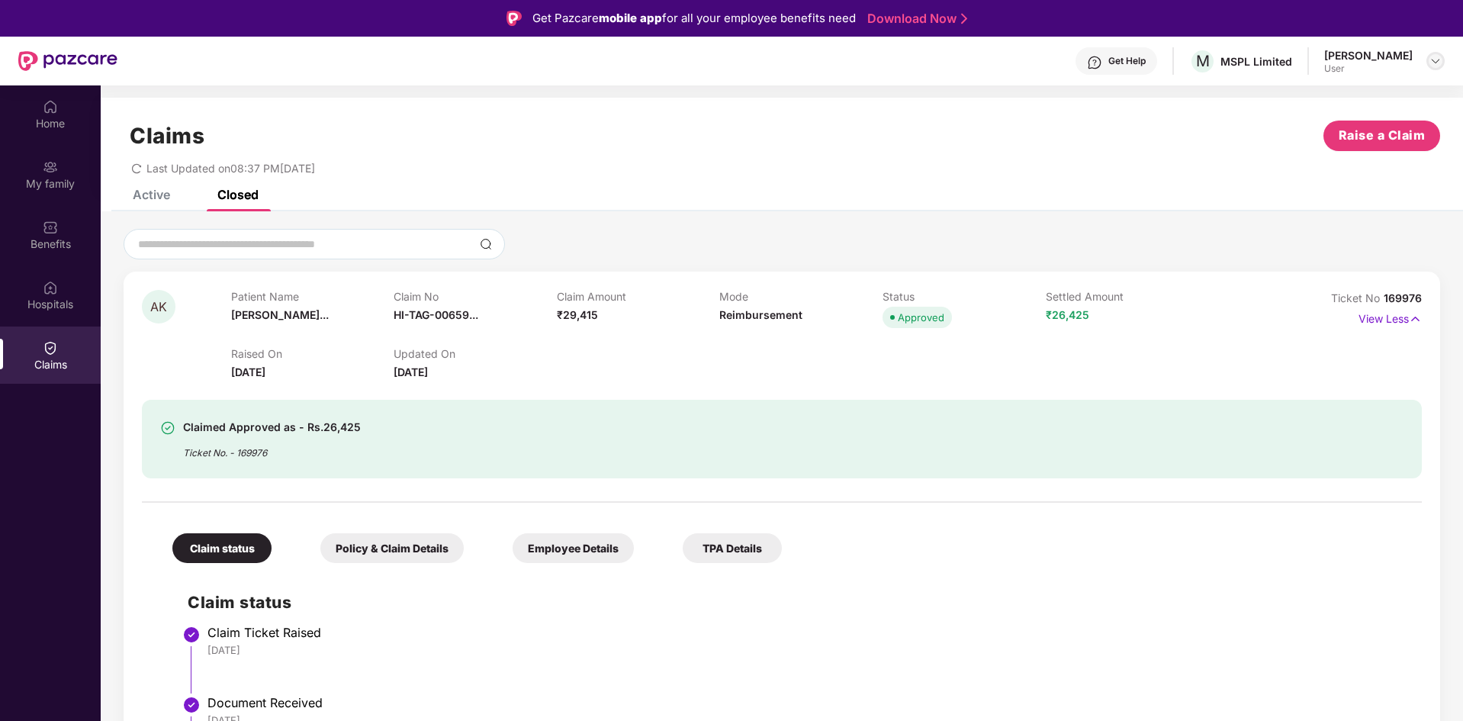
click at [1434, 63] on img at bounding box center [1435, 61] width 12 height 12
click at [1312, 100] on div "Logout" at bounding box center [1363, 97] width 198 height 30
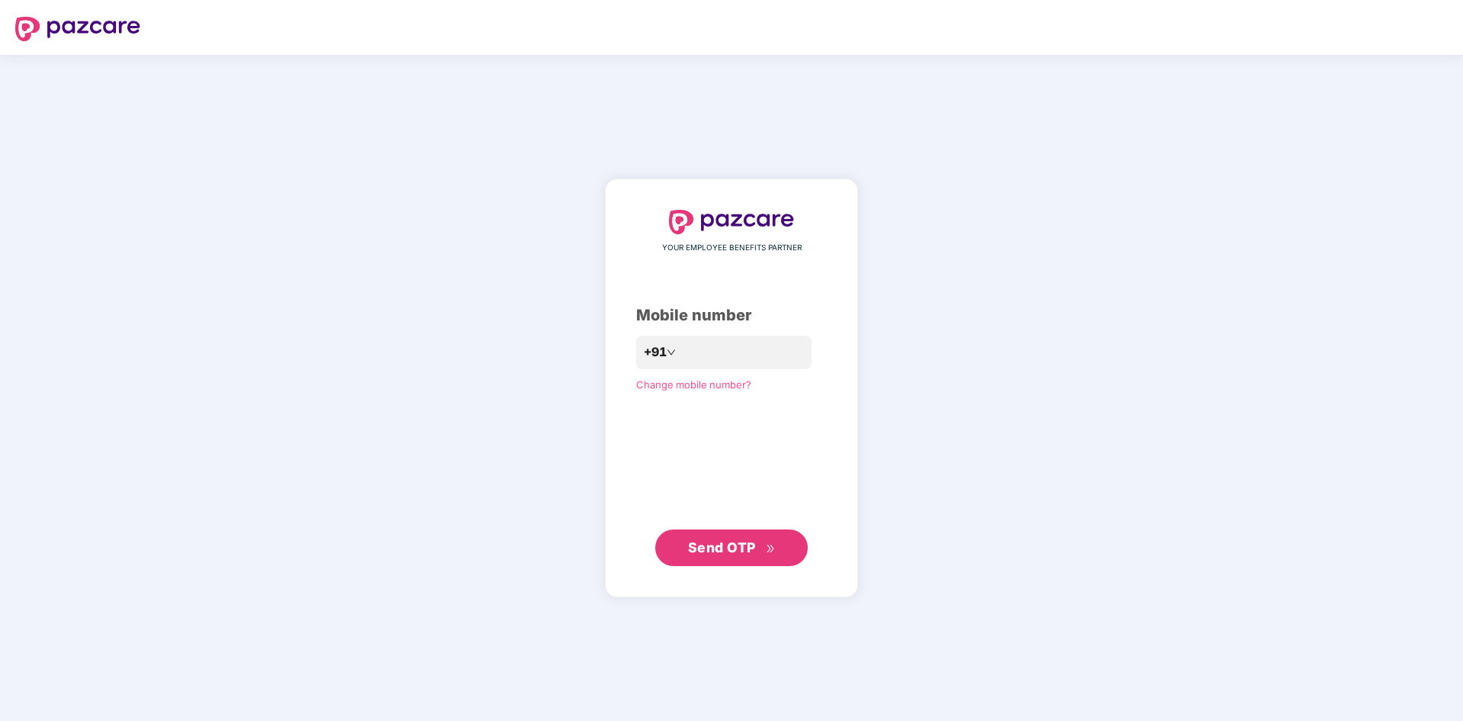
click at [1242, 443] on div "YOUR EMPLOYEE BENEFITS PARTNER Mobile number +91 Change mobile number? Send OTP" at bounding box center [731, 388] width 1463 height 666
drag, startPoint x: 806, startPoint y: 275, endPoint x: 1463, endPoint y: 262, distance: 657.5
click at [1462, 236] on html "YOUR EMPLOYEE BENEFITS PARTNER Mobile number +91 Change mobile number? Send OTP" at bounding box center [731, 360] width 1463 height 721
